Goal: Task Accomplishment & Management: Manage account settings

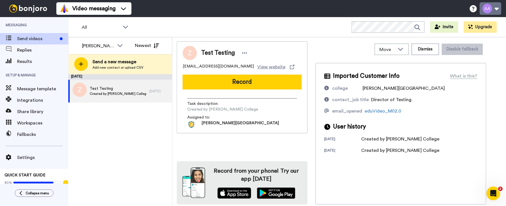
click at [500, 9] on button at bounding box center [491, 8] width 22 height 13
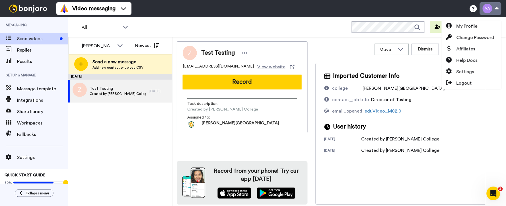
click at [485, 8] on button at bounding box center [491, 8] width 22 height 13
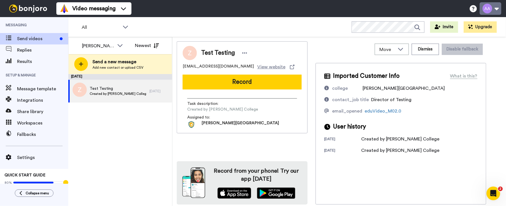
click at [485, 8] on button at bounding box center [491, 8] width 22 height 13
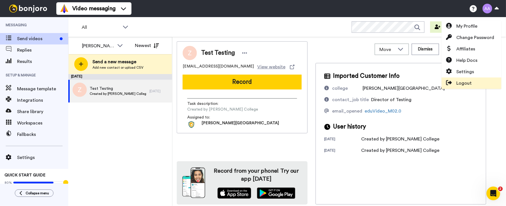
click at [463, 82] on span "Logout" at bounding box center [463, 83] width 15 height 7
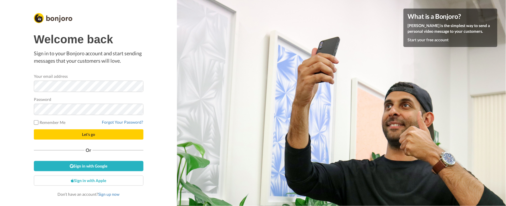
click at [92, 133] on span "Let's go" at bounding box center [88, 134] width 13 height 5
